Goal: Information Seeking & Learning: Learn about a topic

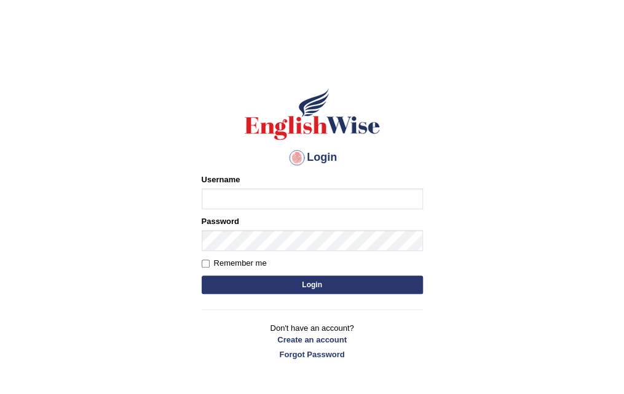
type input "Saran_1216"
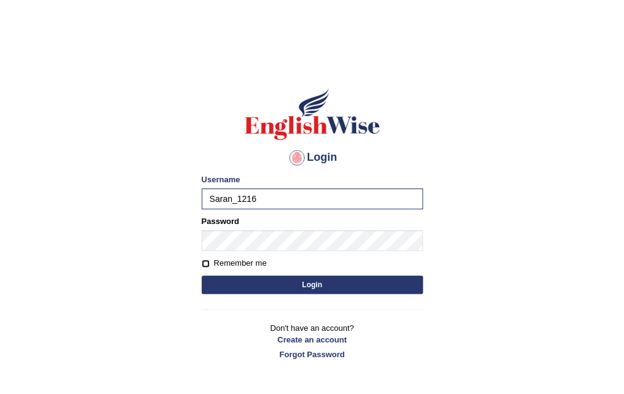
click at [204, 262] on input "Remember me" at bounding box center [206, 264] width 8 height 8
checkbox input "true"
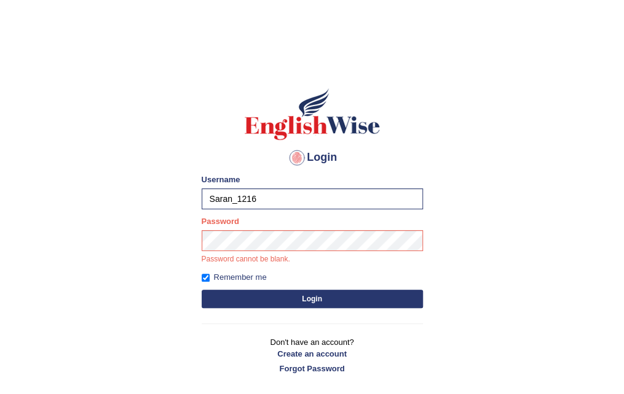
click at [372, 295] on button "Login" at bounding box center [312, 299] width 221 height 18
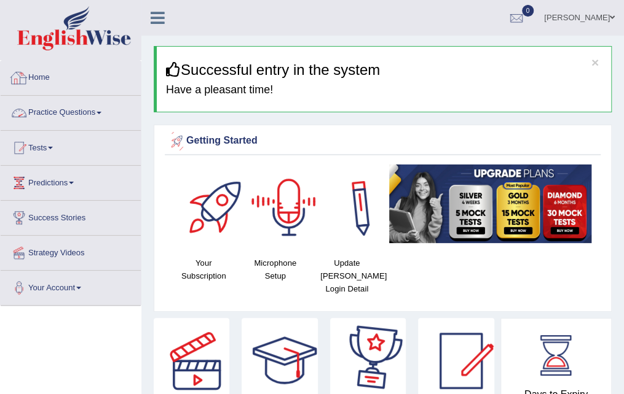
click at [82, 112] on link "Practice Questions" at bounding box center [71, 111] width 140 height 31
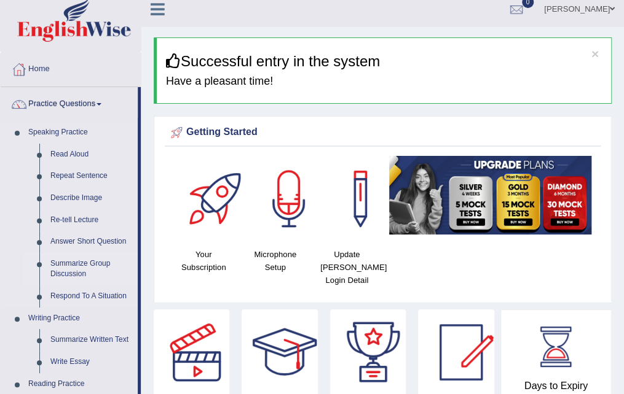
scroll to position [123, 0]
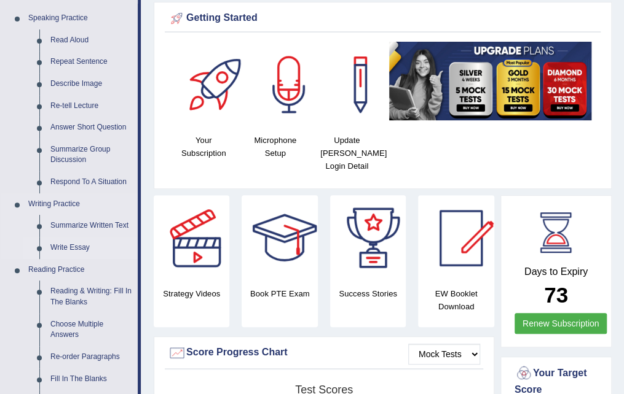
click at [64, 246] on link "Write Essay" at bounding box center [91, 248] width 93 height 22
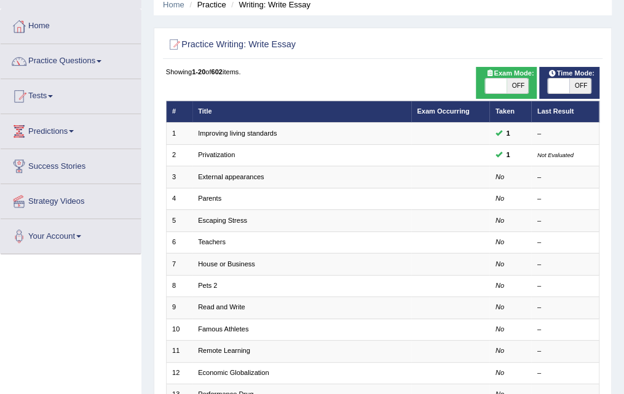
scroll to position [59, 0]
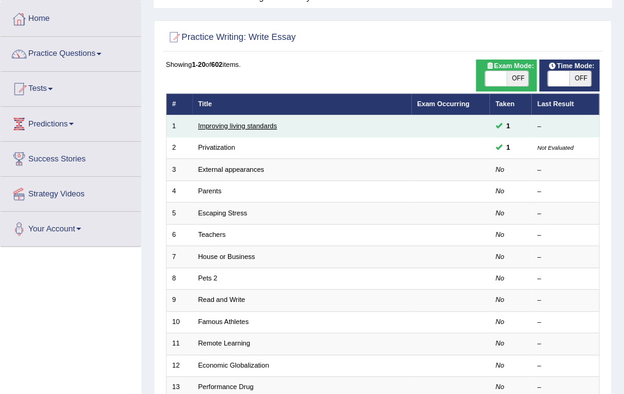
click at [240, 127] on link "Improving living standards" at bounding box center [237, 125] width 79 height 7
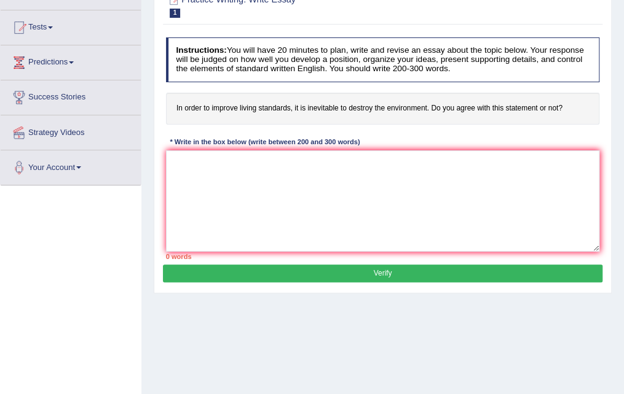
scroll to position [123, 0]
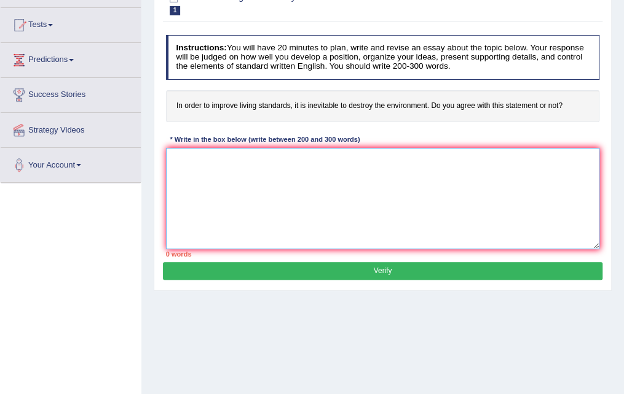
click at [393, 229] on textarea at bounding box center [383, 198] width 434 height 101
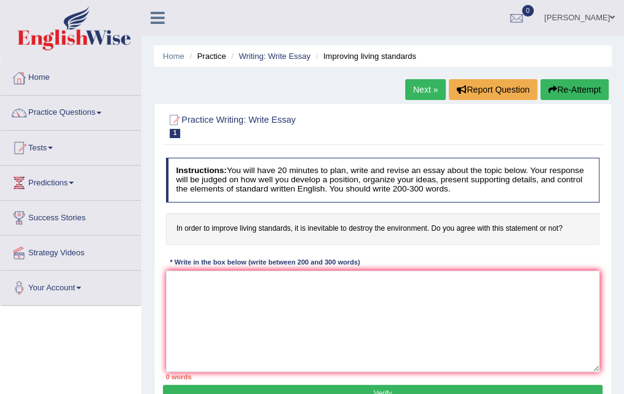
click at [108, 115] on link "Practice Questions" at bounding box center [71, 111] width 140 height 31
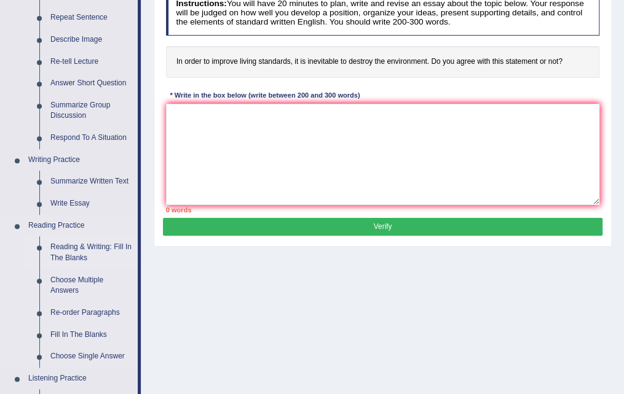
scroll to position [184, 0]
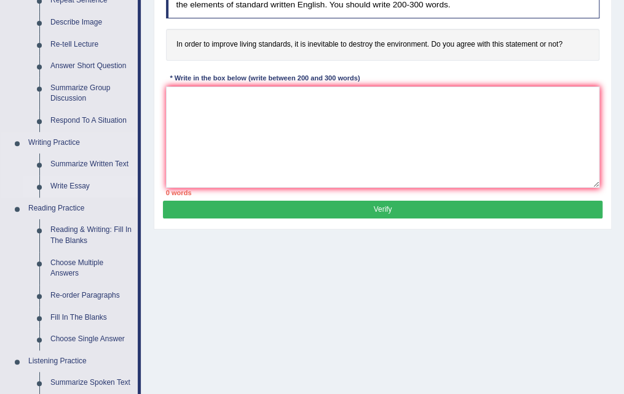
click at [76, 186] on link "Write Essay" at bounding box center [91, 187] width 93 height 22
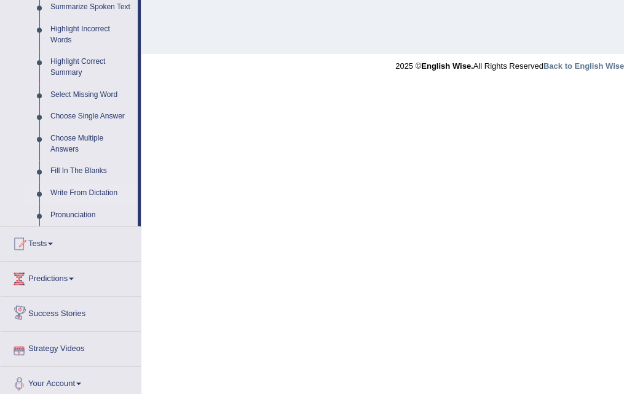
scroll to position [566, 0]
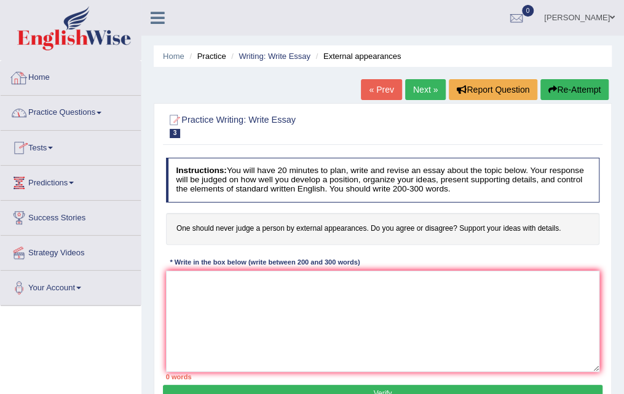
click at [85, 121] on link "Practice Questions" at bounding box center [71, 111] width 140 height 31
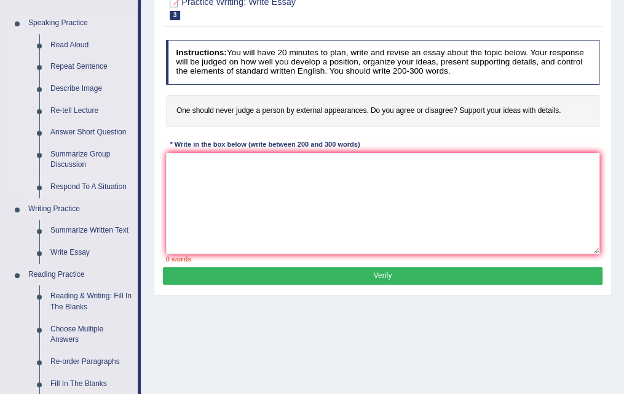
scroll to position [123, 0]
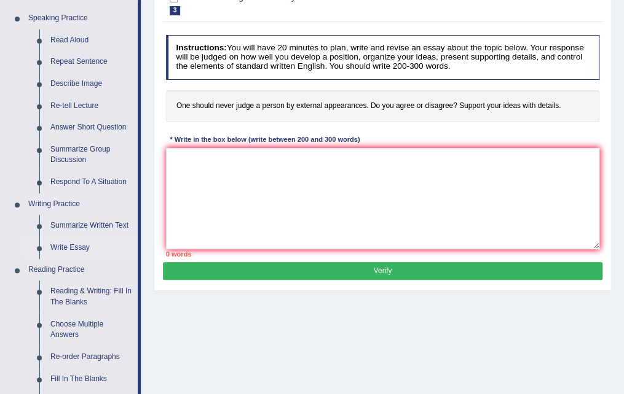
click at [79, 244] on link "Write Essay" at bounding box center [91, 248] width 93 height 22
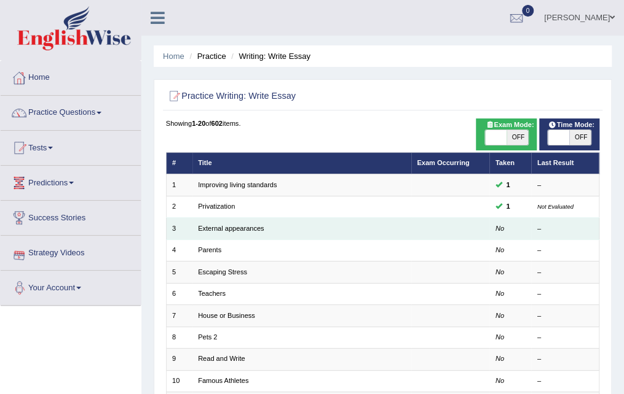
click at [224, 232] on td "External appearances" at bounding box center [301, 229] width 219 height 22
click at [232, 227] on link "External appearances" at bounding box center [231, 228] width 66 height 7
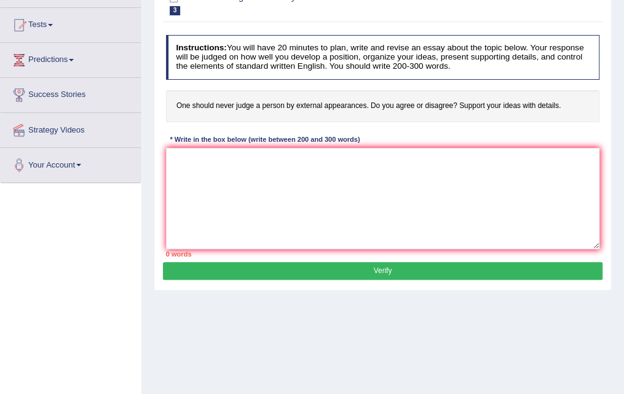
drag, startPoint x: 269, startPoint y: 174, endPoint x: 257, endPoint y: 171, distance: 12.7
click at [271, 173] on textarea at bounding box center [383, 198] width 434 height 101
click at [347, 157] on textarea "With the rise of urbanization and technonogical deveropment" at bounding box center [383, 198] width 434 height 101
click at [345, 160] on textarea "With the rise of urbanization and technonogical deveropment" at bounding box center [383, 198] width 434 height 101
click at [382, 155] on textarea "With the rise of urbanization and technonogical development" at bounding box center [383, 198] width 434 height 101
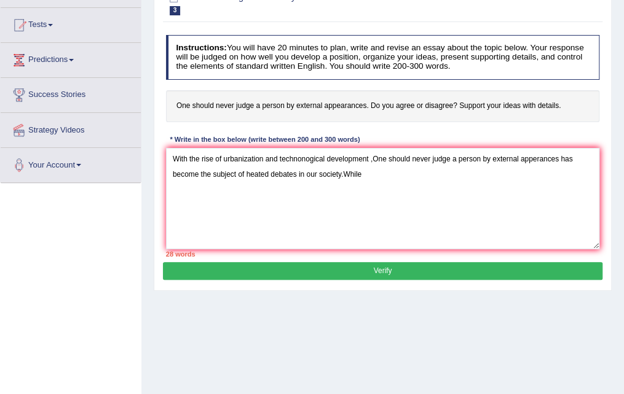
drag, startPoint x: 343, startPoint y: 175, endPoint x: 367, endPoint y: 175, distance: 24.6
click at [343, 175] on textarea "With the rise of urbanization and technonogical development ,One should never j…" at bounding box center [383, 198] width 434 height 101
click at [383, 172] on textarea "With the rise of urbanization and technonogical development ,One should never j…" at bounding box center [383, 198] width 434 height 101
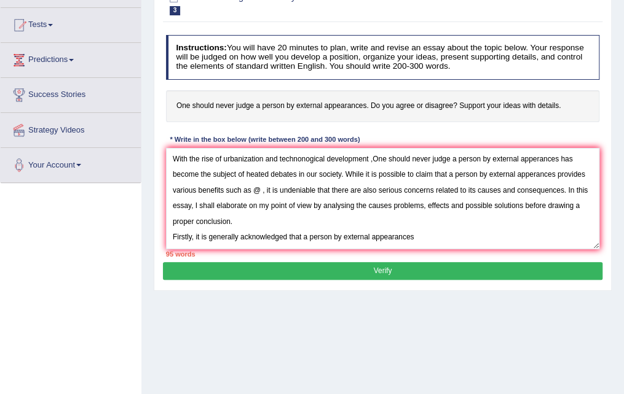
click at [531, 160] on textarea "With the rise of urbanization and technonogical development ,One should never j…" at bounding box center [383, 198] width 434 height 101
click at [531, 177] on textarea "With the rise of urbanization and technonogical development ,One should never j…" at bounding box center [383, 198] width 434 height 101
drag, startPoint x: 494, startPoint y: 216, endPoint x: 474, endPoint y: 227, distance: 22.6
click at [496, 216] on textarea "With the rise of urbanization and technonogical development ,One should never j…" at bounding box center [383, 198] width 434 height 101
click at [450, 233] on textarea "With the rise of urbanization and technonogical development ,One should never j…" at bounding box center [383, 198] width 434 height 101
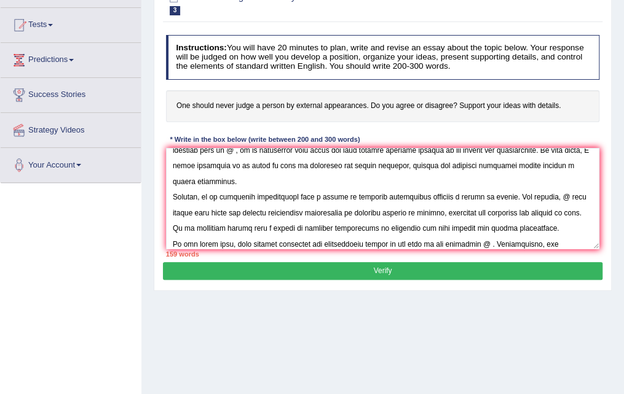
scroll to position [65, 0]
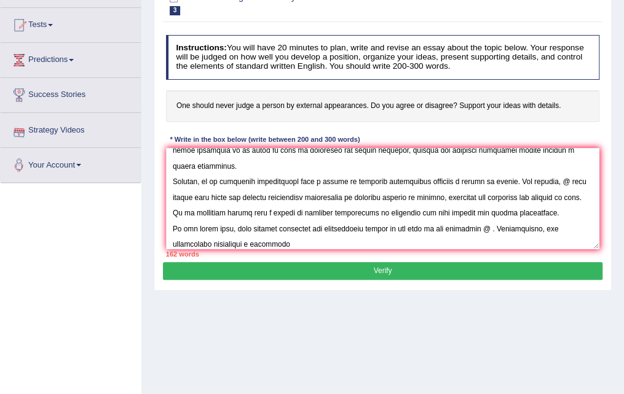
click at [256, 245] on textarea at bounding box center [383, 198] width 434 height 101
click at [299, 246] on textarea at bounding box center [383, 198] width 434 height 101
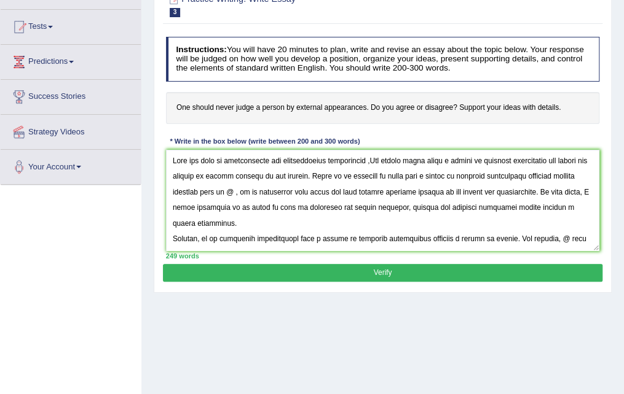
scroll to position [123, 0]
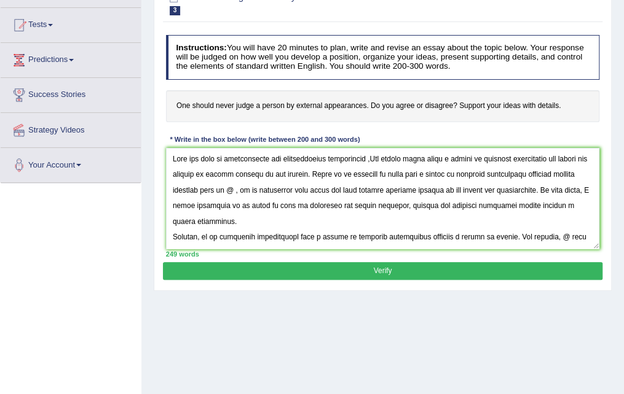
click at [288, 191] on textarea at bounding box center [383, 198] width 434 height 101
click at [331, 190] on textarea at bounding box center [383, 198] width 434 height 101
click at [333, 190] on textarea at bounding box center [383, 198] width 434 height 101
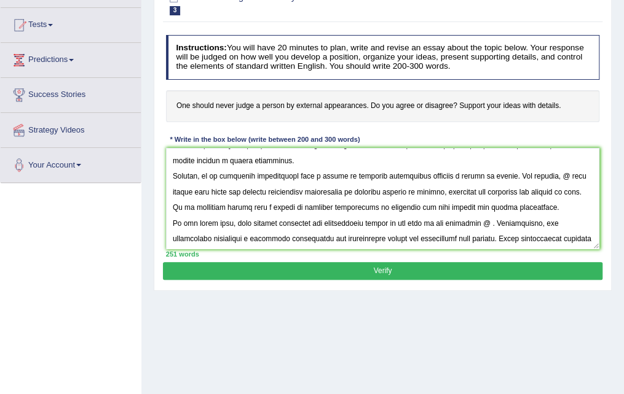
click at [558, 174] on textarea at bounding box center [383, 198] width 434 height 101
click at [559, 178] on textarea at bounding box center [383, 198] width 434 height 101
click at [574, 176] on textarea at bounding box center [383, 198] width 434 height 101
click at [198, 191] on textarea at bounding box center [383, 198] width 434 height 101
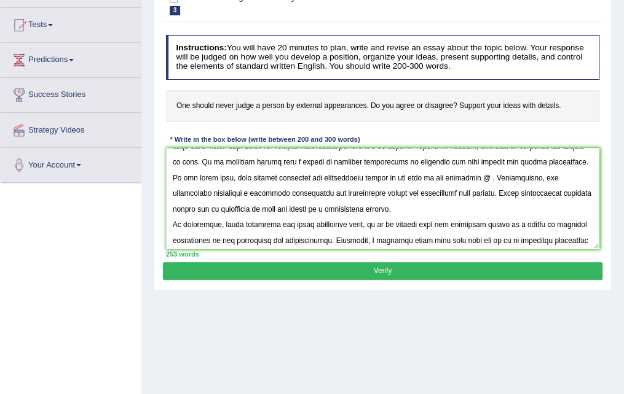
scroll to position [144, 0]
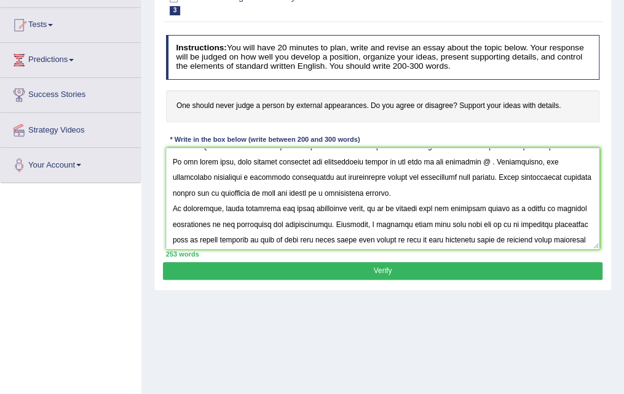
click at [493, 178] on textarea at bounding box center [383, 198] width 434 height 101
click at [512, 178] on textarea at bounding box center [383, 198] width 434 height 101
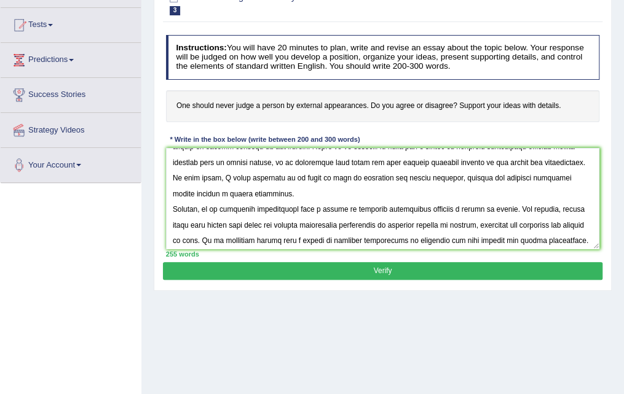
scroll to position [0, 0]
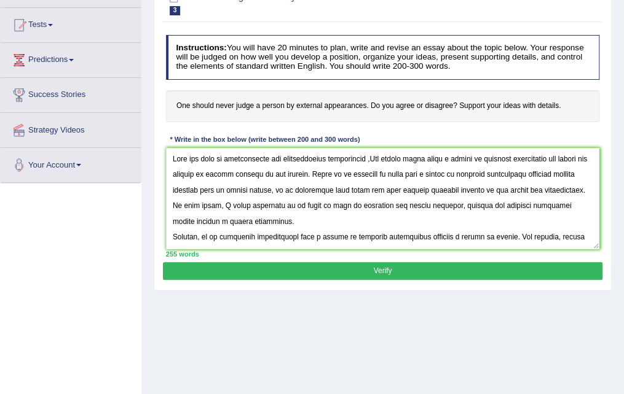
click at [313, 190] on textarea at bounding box center [383, 198] width 434 height 101
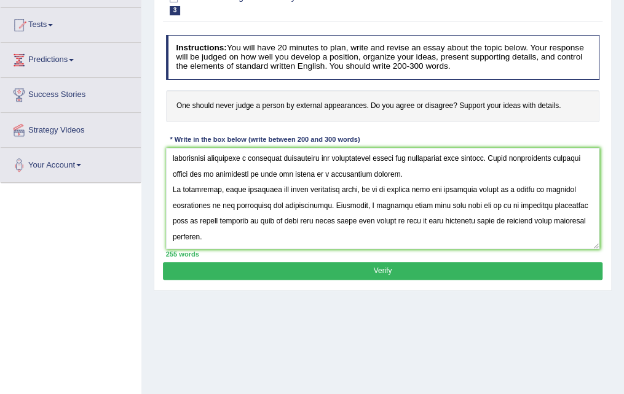
type textarea "With the rise of urbanization and technonogical development ,One should never j…"
click at [428, 267] on button "Verify" at bounding box center [382, 271] width 439 height 18
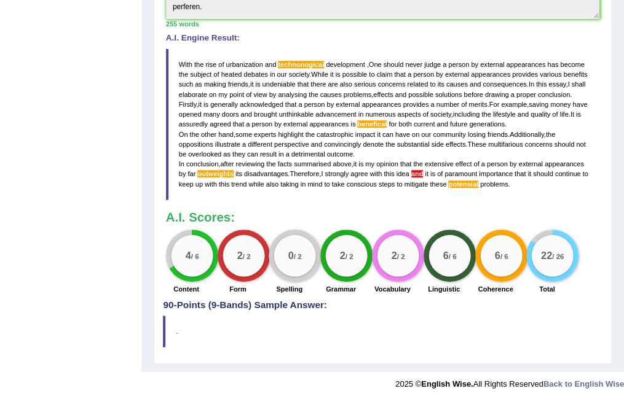
scroll to position [354, 0]
